Goal: Task Accomplishment & Management: Complete application form

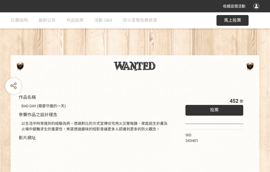
click at [258, 11] on div "收藏這個活動" at bounding box center [135, 6] width 270 height 12
click at [167, 53] on div "作品名稱 BAD DAY (需要守護的一天) 參賽作品之設計理念 以生活中時常遇到的經驗為例，透過對比的方式宣傳住宅用火災警報器、家庭逃生計畫及火場中避難求生…" at bounding box center [135, 124] width 270 height 225
click at [213, 109] on span "投票" at bounding box center [214, 109] width 9 height 5
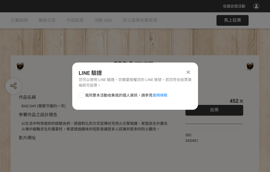
click at [81, 94] on div at bounding box center [81, 94] width 5 height 5
checkbox input "true"
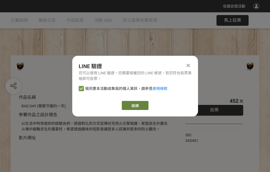
click at [135, 105] on link "繼續" at bounding box center [135, 105] width 27 height 9
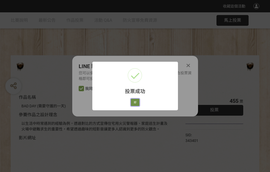
click at [134, 101] on button "好" at bounding box center [135, 103] width 9 height 8
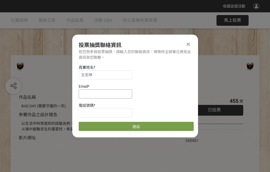
click at [107, 94] on input at bounding box center [106, 93] width 54 height 9
type input "[EMAIL_ADDRESS][DOMAIN_NAME]"
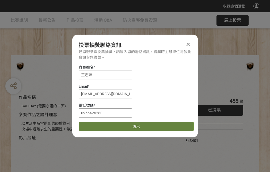
type input "0955426280"
click at [94, 124] on button "送出" at bounding box center [136, 126] width 115 height 9
